Goal: Task Accomplishment & Management: Manage account settings

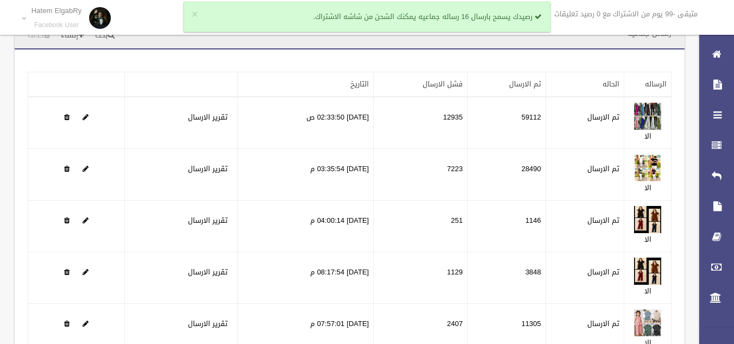
scroll to position [27, 0]
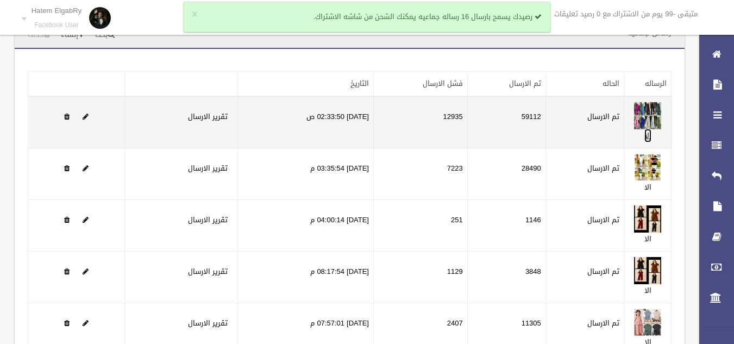
click at [646, 132] on link "الا" at bounding box center [647, 136] width 7 height 14
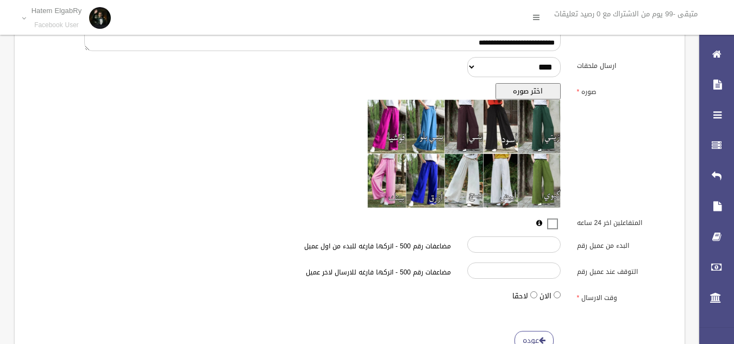
scroll to position [345, 0]
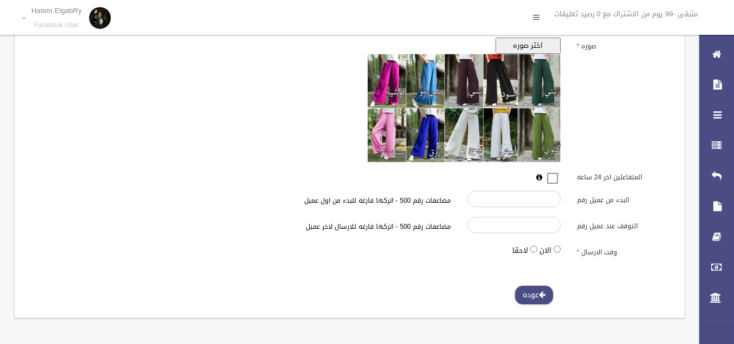
click at [537, 292] on link "عوده" at bounding box center [533, 295] width 39 height 20
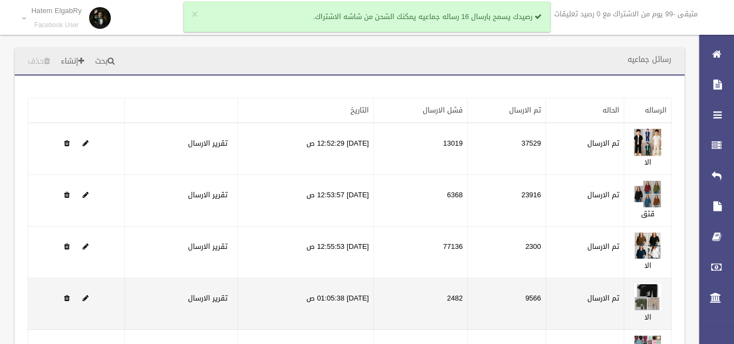
scroll to position [139, 0]
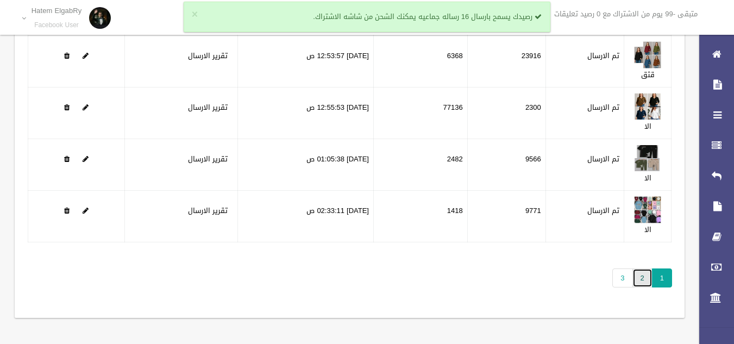
click at [642, 280] on link "2" at bounding box center [642, 277] width 20 height 19
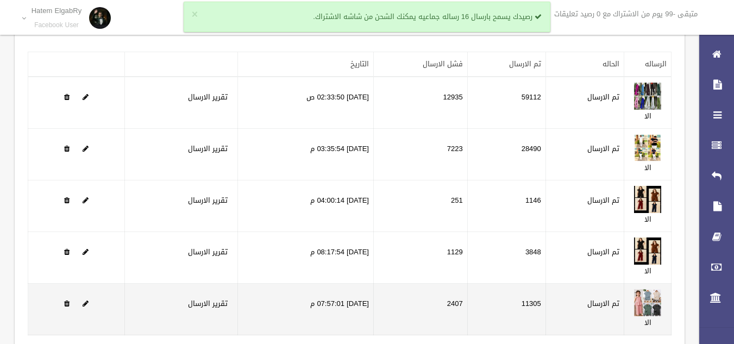
scroll to position [139, 0]
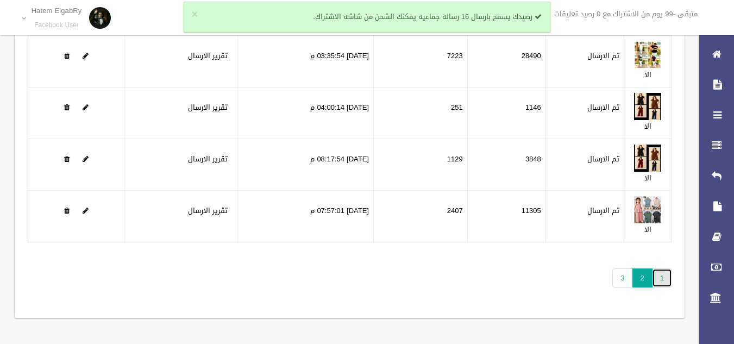
click at [661, 274] on link "1" at bounding box center [662, 277] width 20 height 19
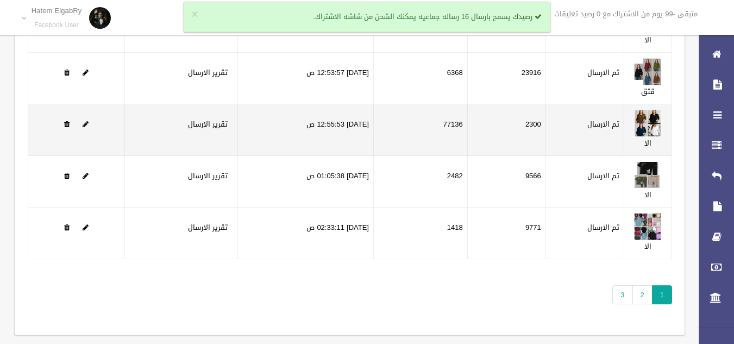
scroll to position [128, 0]
